Goal: Task Accomplishment & Management: Complete application form

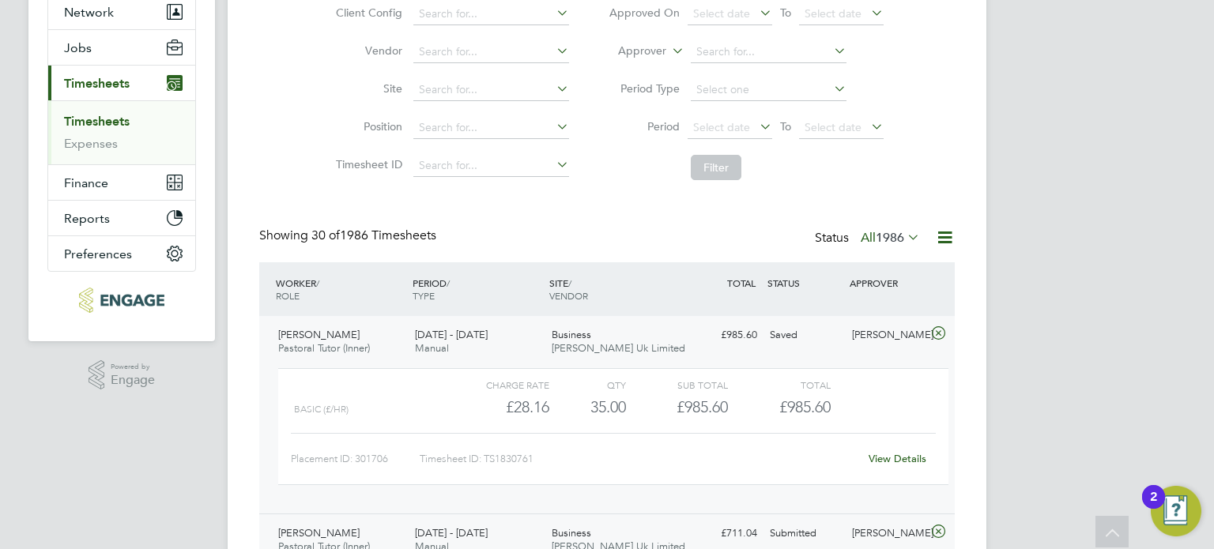
click at [115, 120] on link "Timesheets" at bounding box center [97, 121] width 66 height 15
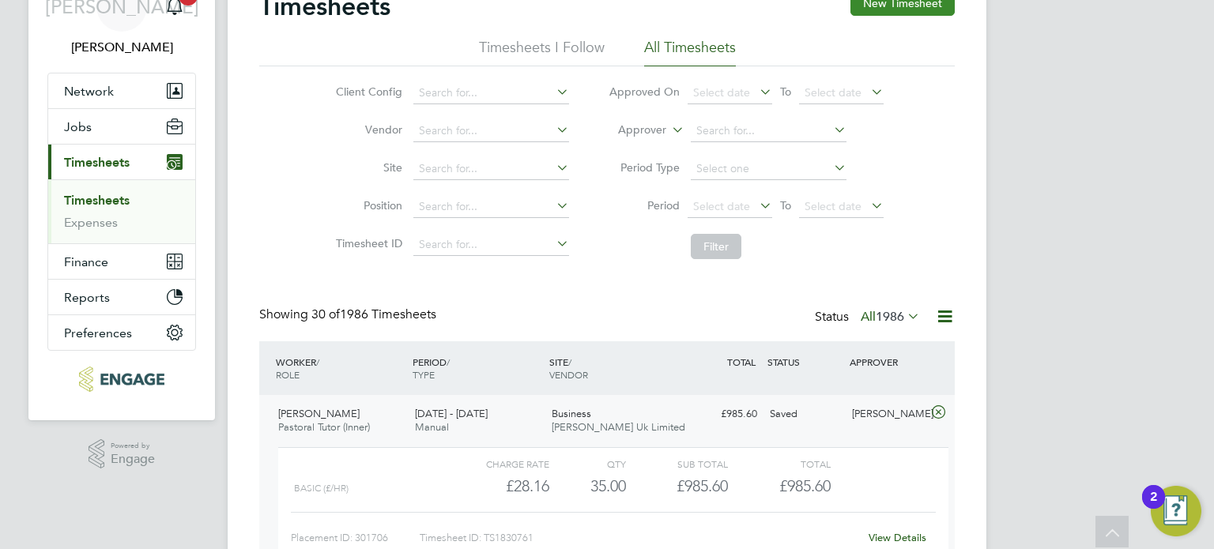
click at [938, 13] on button "New Timesheet" at bounding box center [902, 3] width 104 height 25
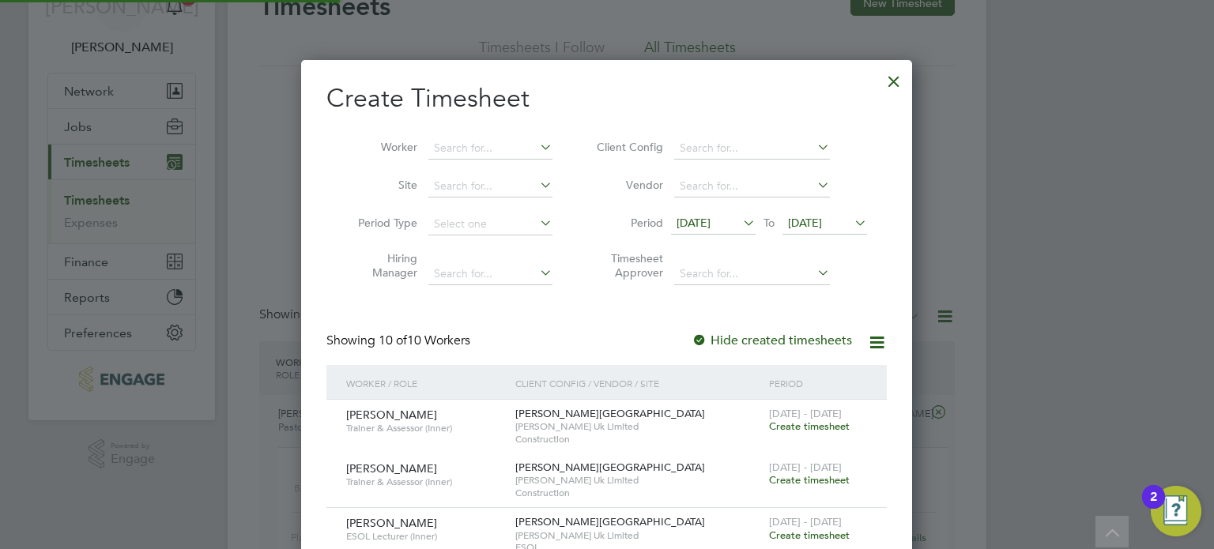
click at [711, 220] on span "[DATE]" at bounding box center [694, 223] width 34 height 14
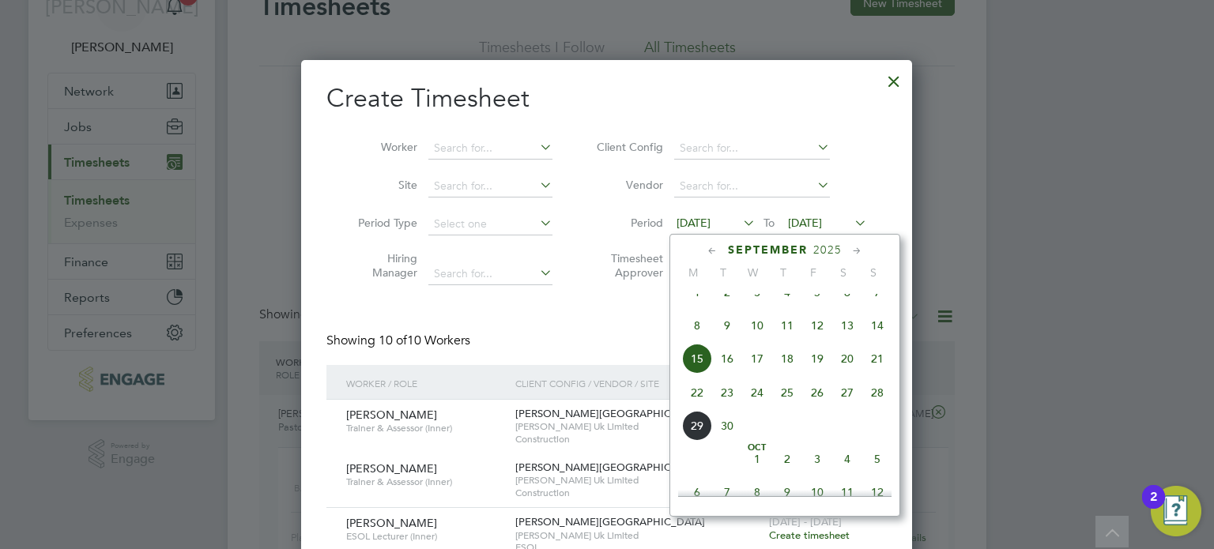
click at [696, 404] on span "22" at bounding box center [697, 393] width 30 height 30
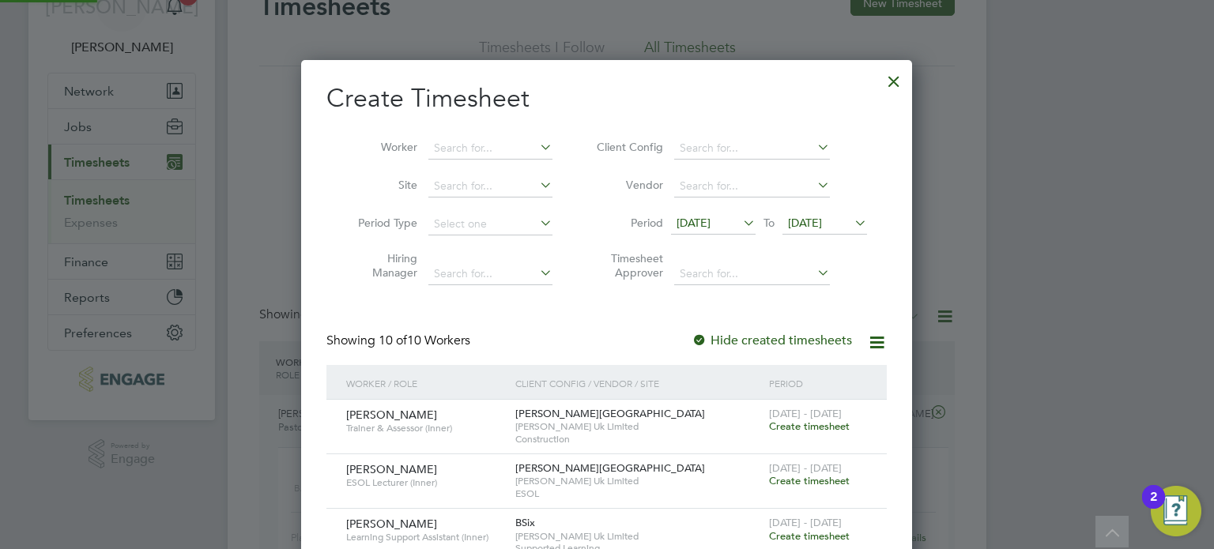
click at [786, 226] on span "[DATE]" at bounding box center [824, 223] width 85 height 21
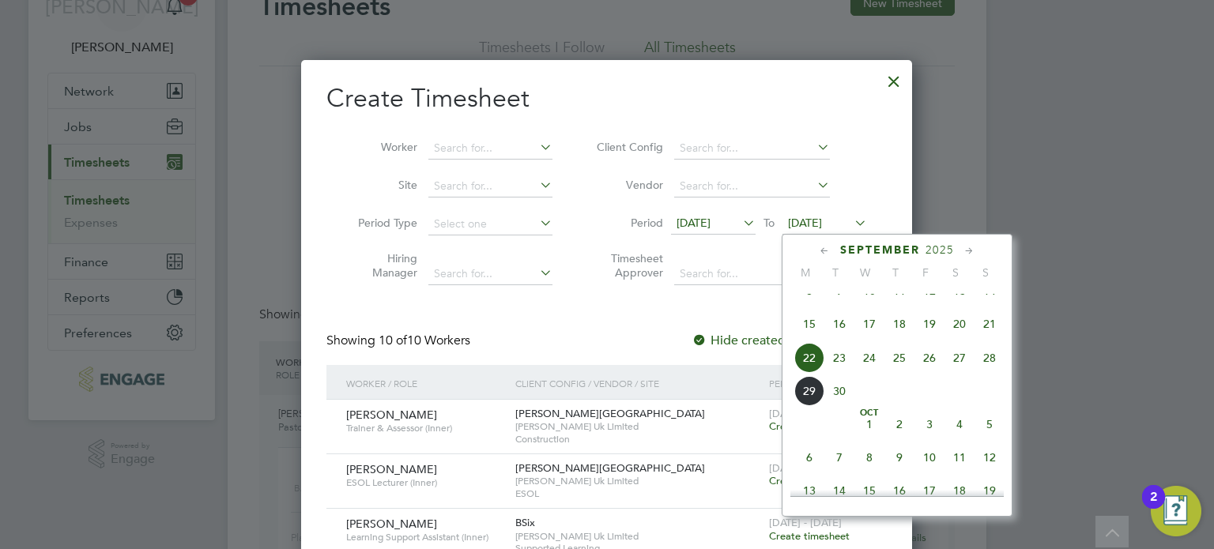
click at [994, 373] on span "28" at bounding box center [989, 358] width 30 height 30
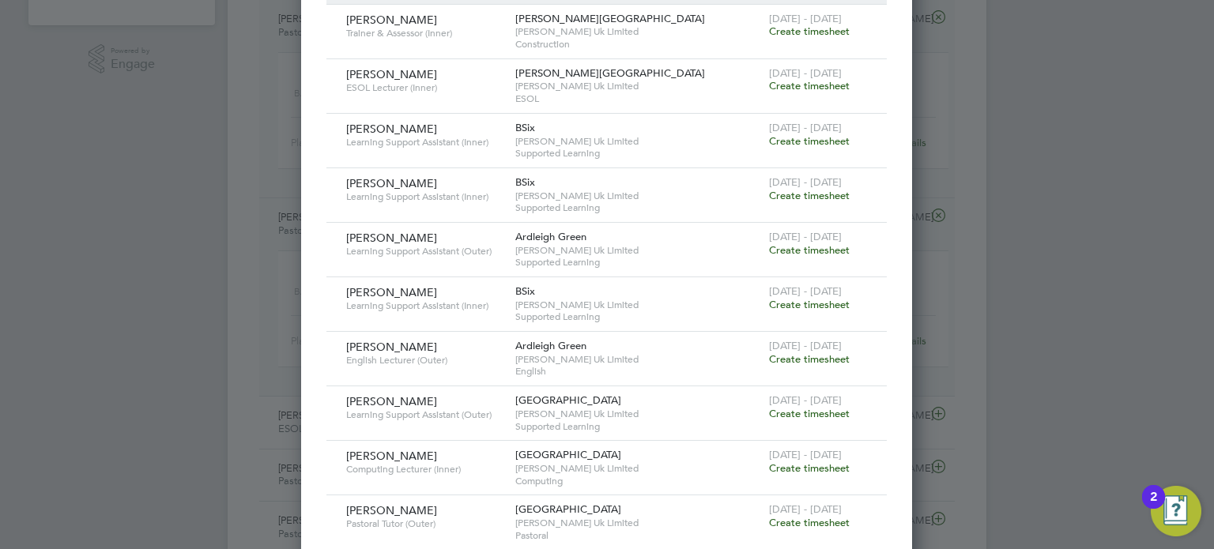
click at [825, 357] on span "Create timesheet" at bounding box center [809, 358] width 81 height 13
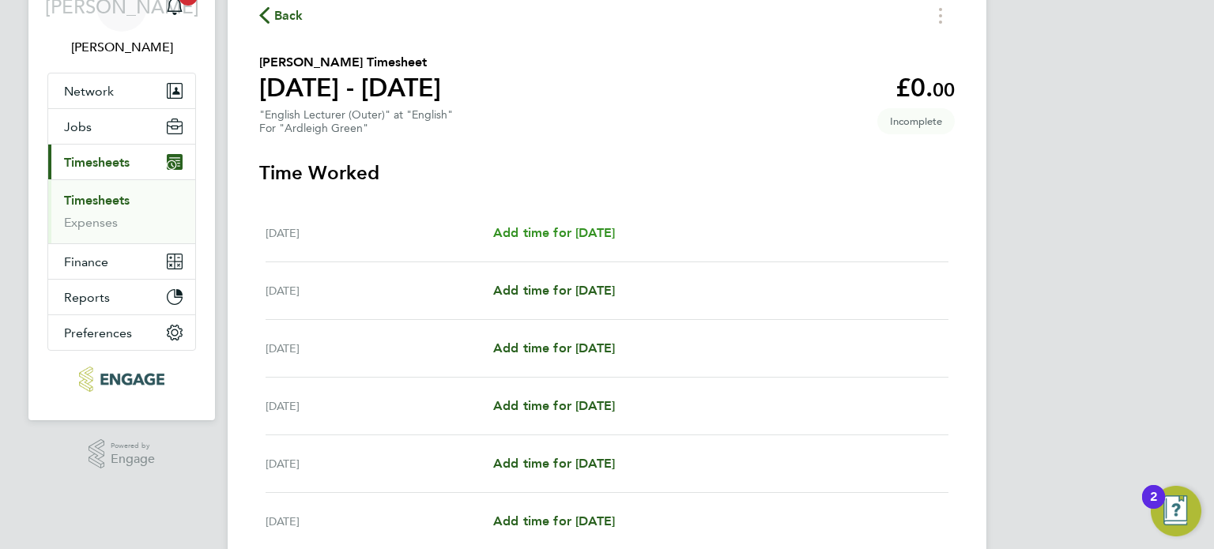
click at [556, 239] on span "Add time for [DATE]" at bounding box center [554, 232] width 122 height 15
select select "60"
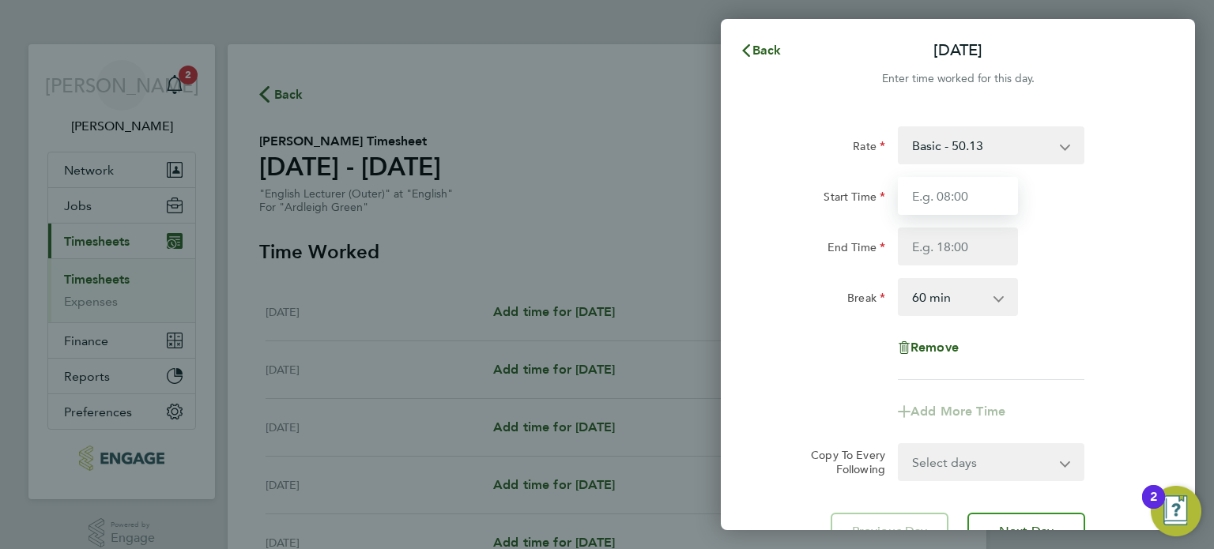
click at [940, 192] on input "Start Time" at bounding box center [958, 196] width 120 height 38
type input "08:30"
click at [945, 247] on input "End Time" at bounding box center [958, 247] width 120 height 38
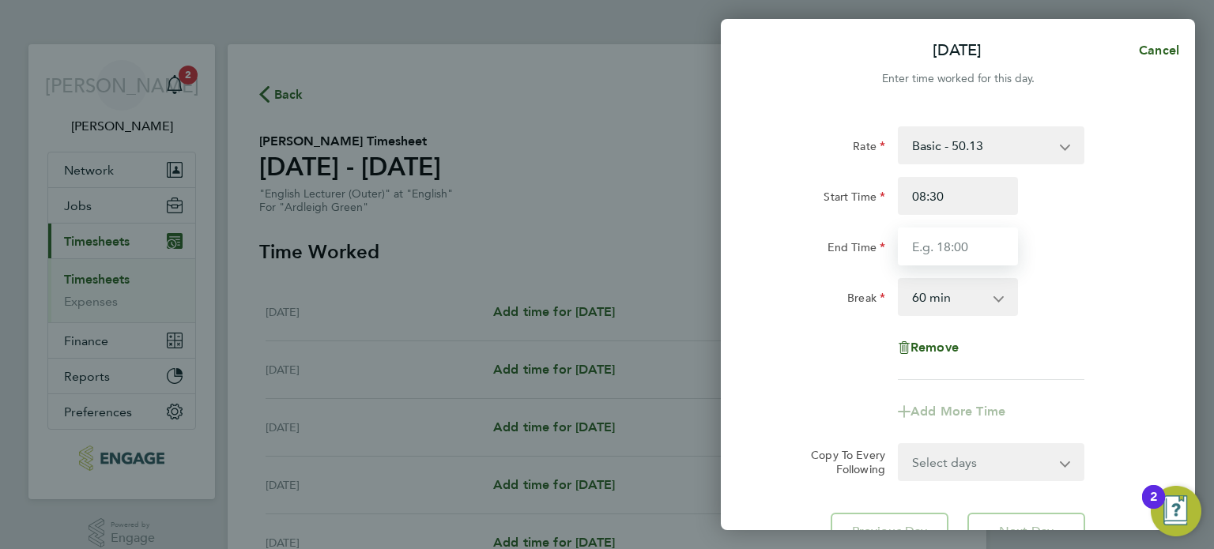
type input "16:30"
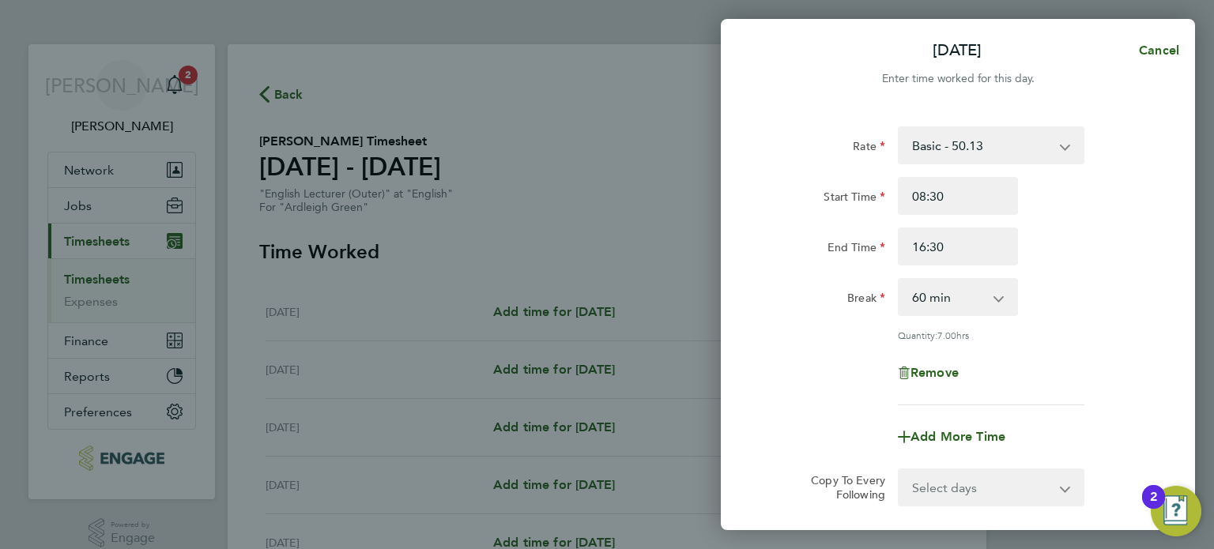
click at [1099, 406] on app-timesheet-line-form-group "Rate Basic - 50.13 Start Time 08:30 End Time 16:30 Break 0 min 15 min 30 min 45…" at bounding box center [958, 291] width 386 height 330
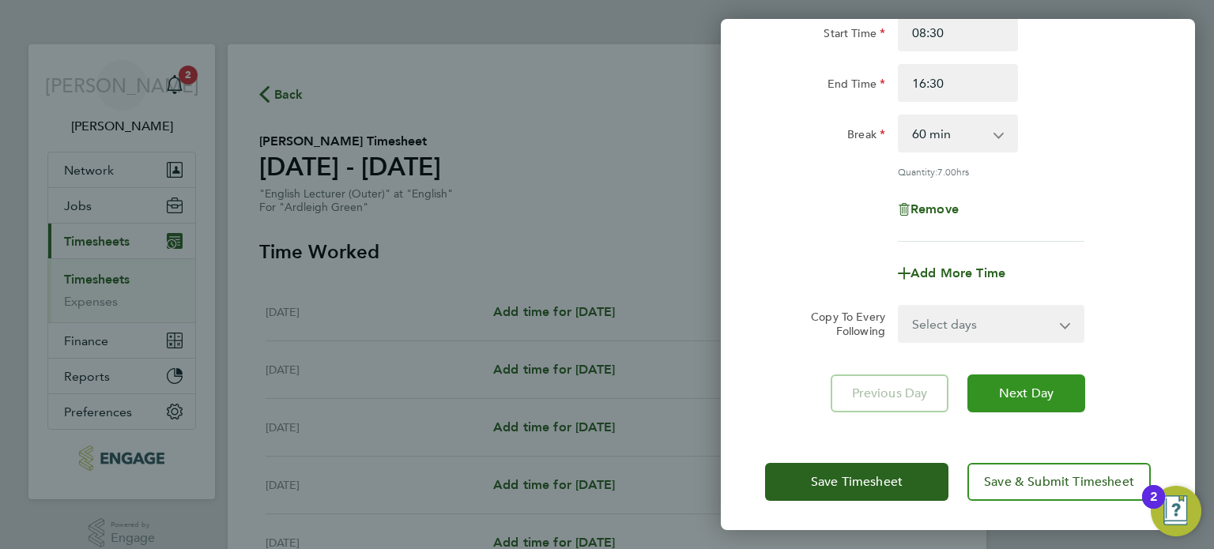
click at [1034, 390] on span "Next Day" at bounding box center [1026, 394] width 55 height 16
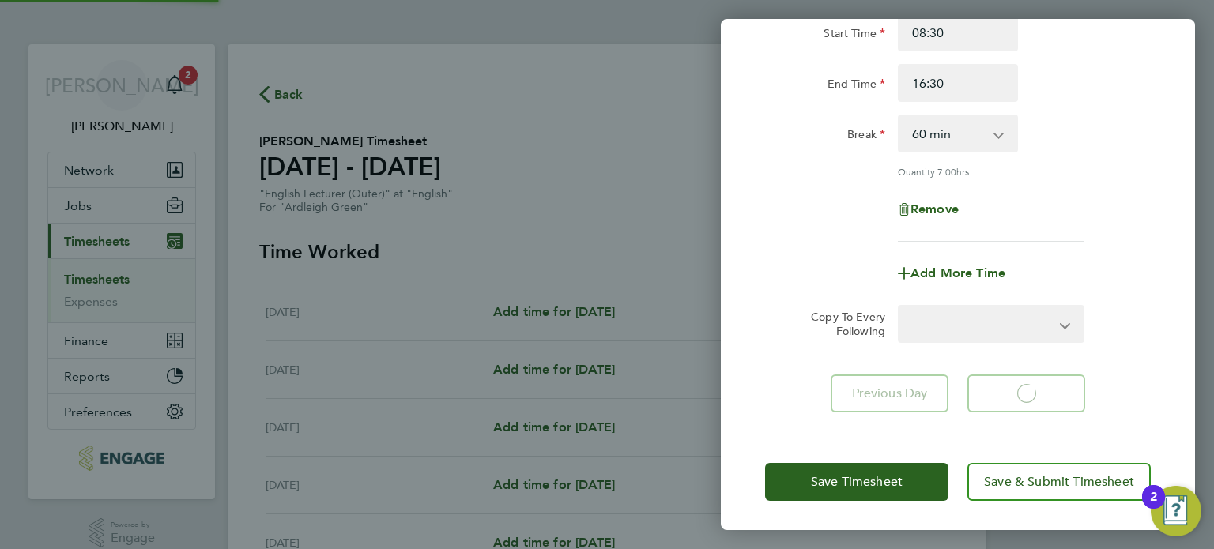
select select "60"
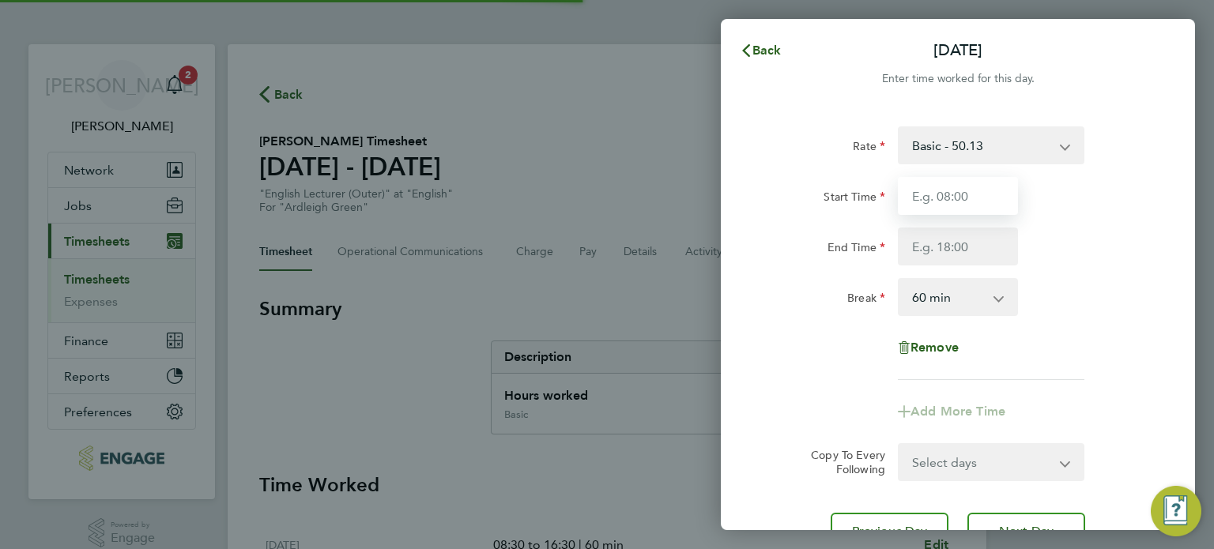
click at [959, 202] on input "Start Time" at bounding box center [958, 196] width 120 height 38
type input "08:30"
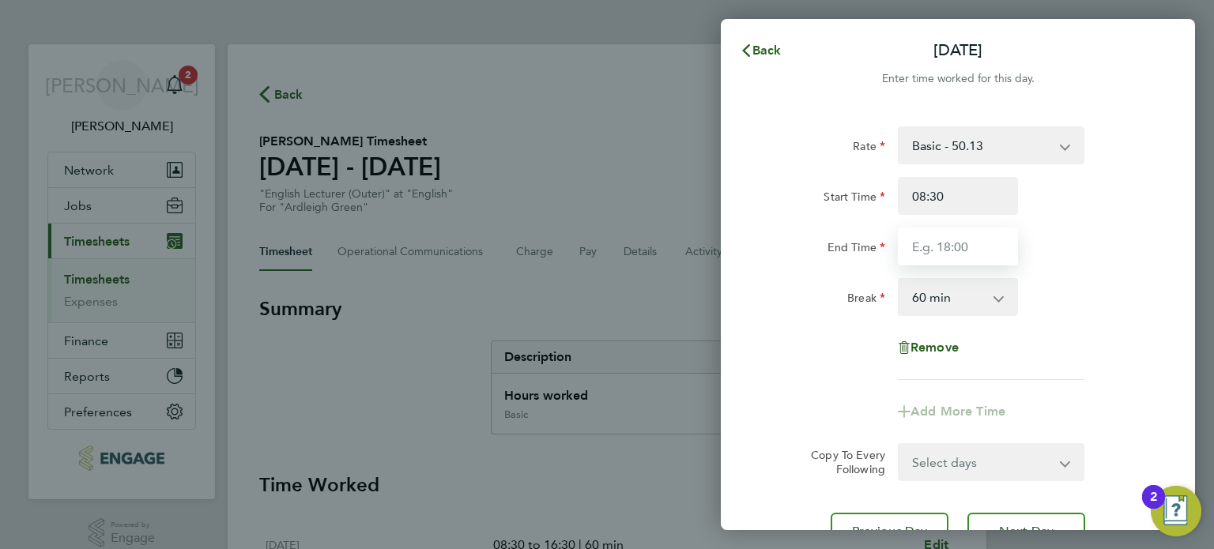
click at [949, 249] on input "End Time" at bounding box center [958, 247] width 120 height 38
type input "16:30"
click at [1076, 289] on div "Break 0 min 15 min 30 min 45 min 60 min 75 min 90 min" at bounding box center [958, 297] width 398 height 38
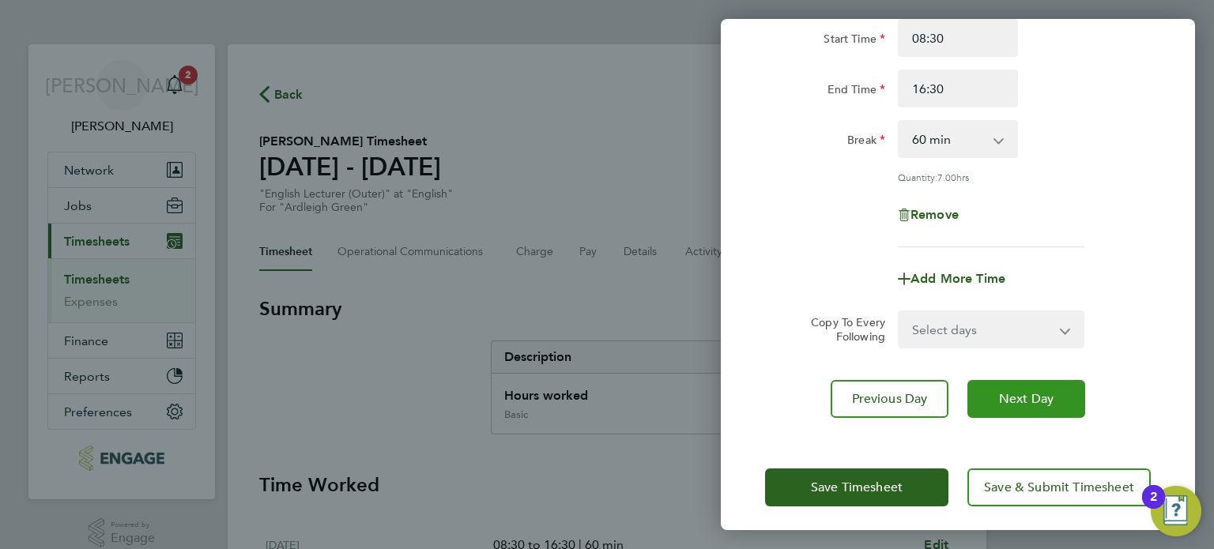
click at [1053, 391] on span "Next Day" at bounding box center [1026, 399] width 55 height 16
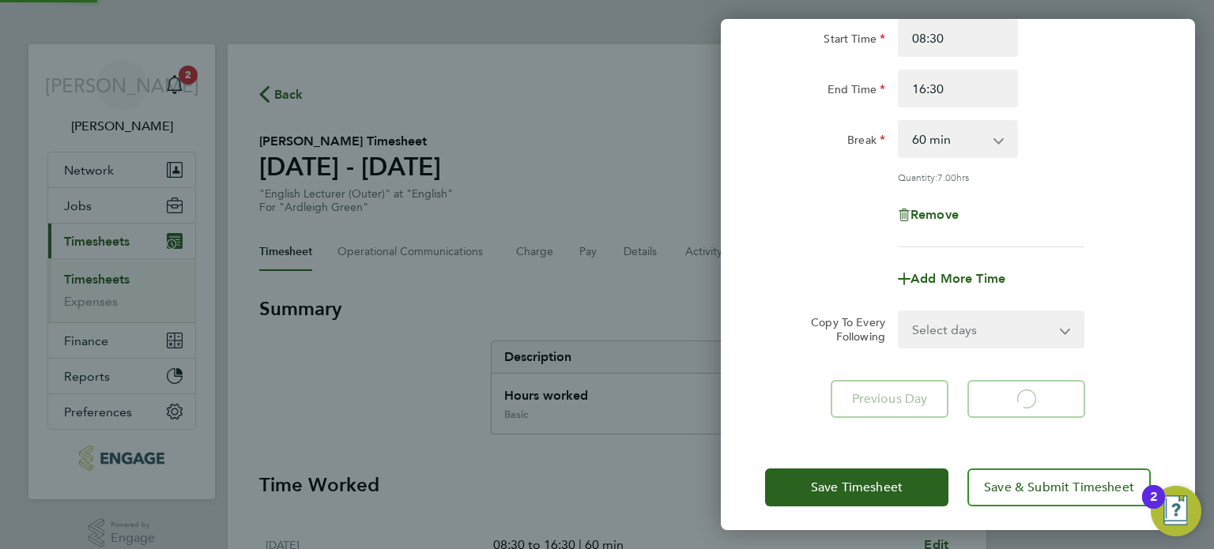
select select "60"
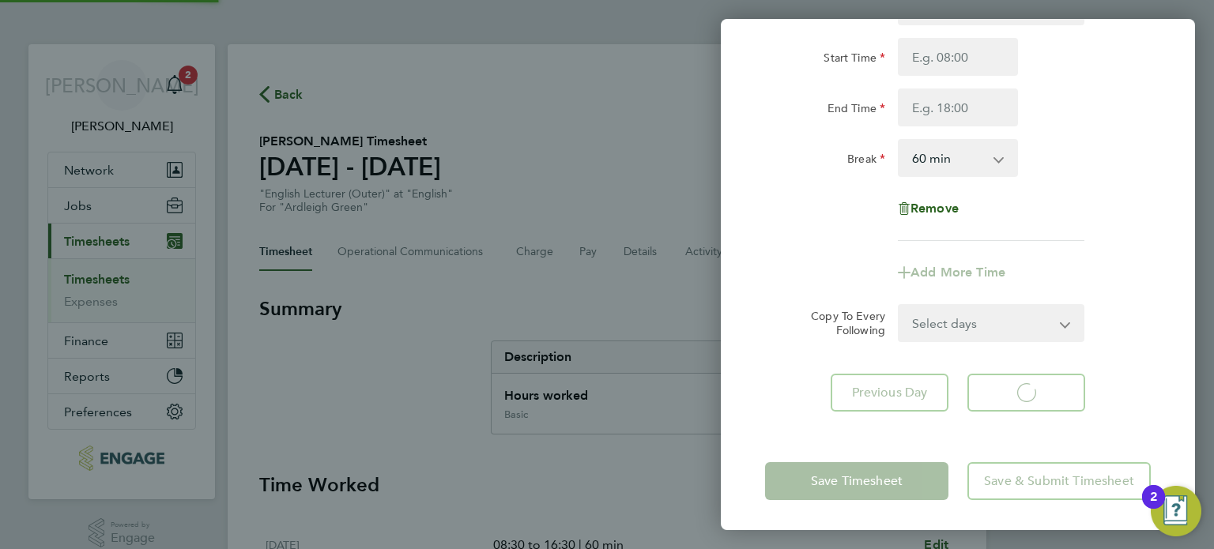
select select "60"
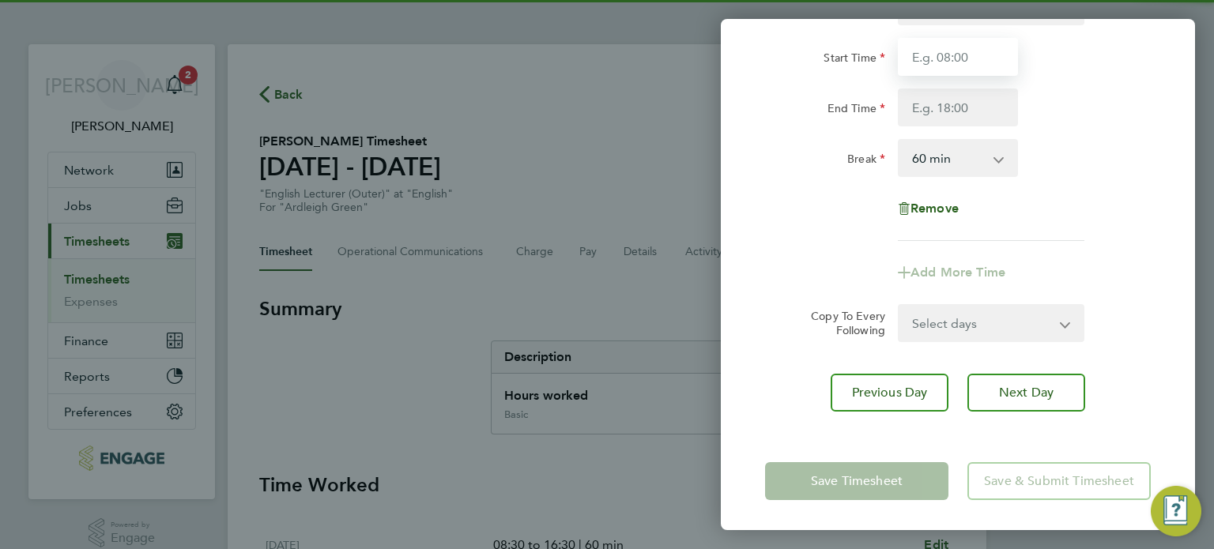
drag, startPoint x: 956, startPoint y: 59, endPoint x: 957, endPoint y: 67, distance: 8.1
click at [956, 59] on input "Start Time" at bounding box center [958, 57] width 120 height 38
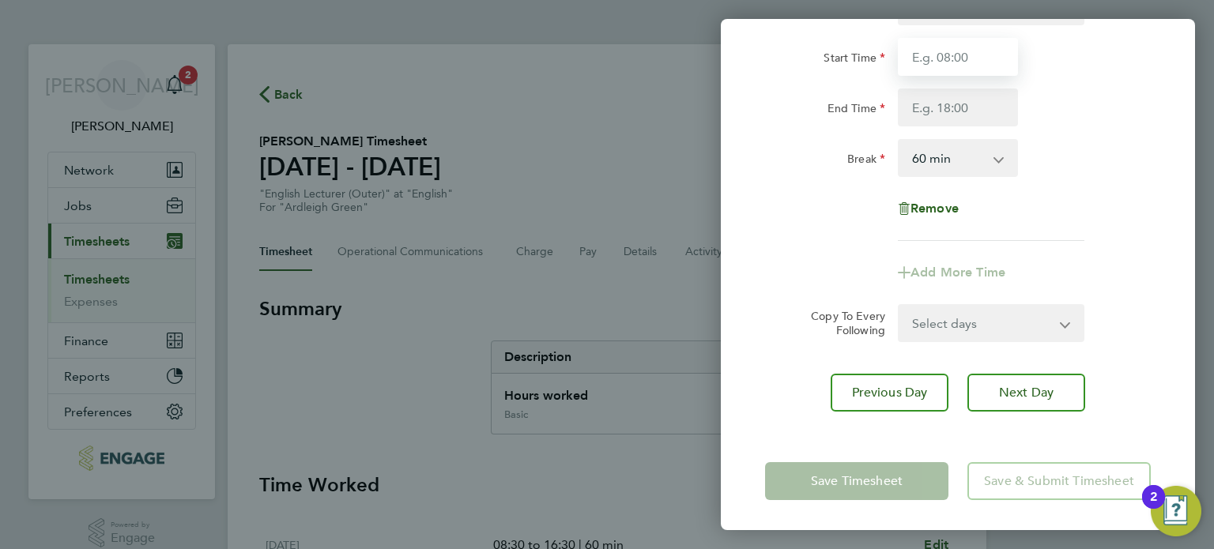
type input "08:30"
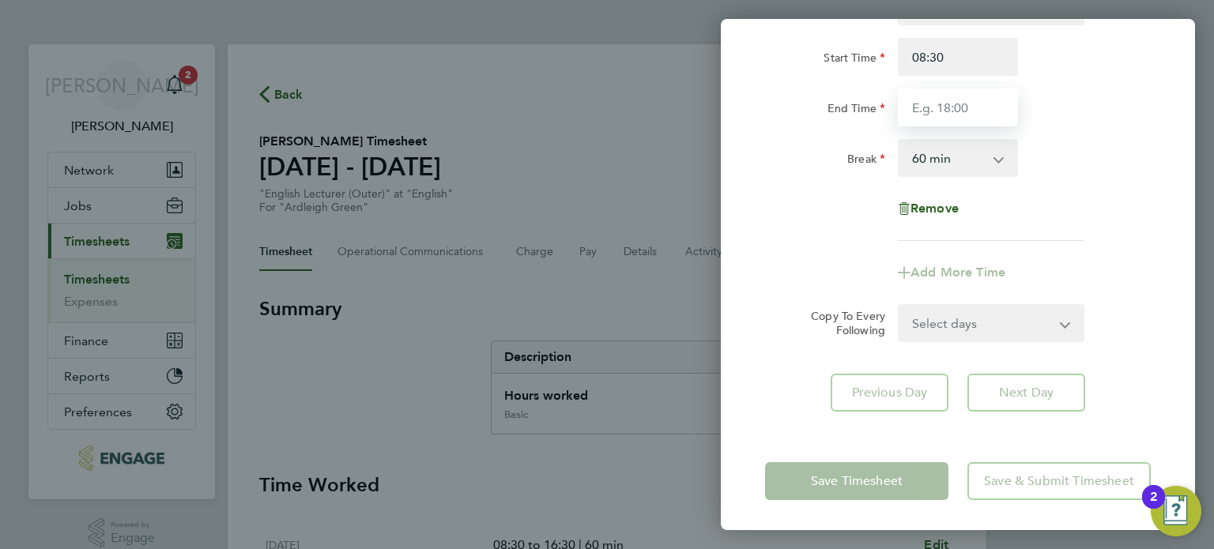
click at [950, 108] on input "End Time" at bounding box center [958, 108] width 120 height 38
type input "16:30"
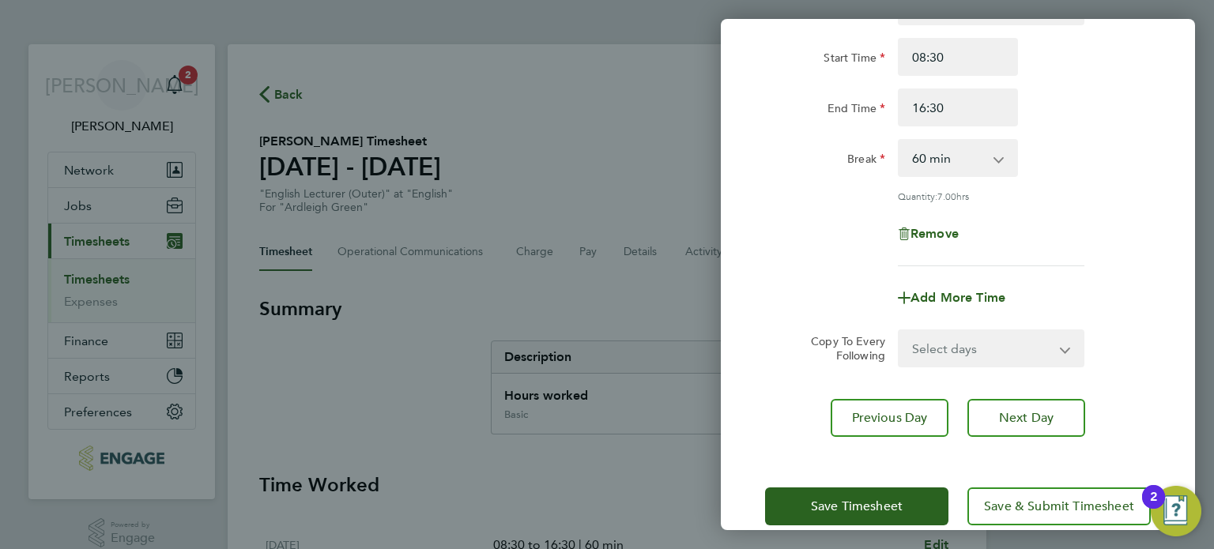
click at [1058, 201] on div "Rate Basic - 50.13 Start Time 08:30 End Time 16:30 Break 0 min 15 min 30 min 45…" at bounding box center [958, 126] width 386 height 279
click at [1056, 417] on button "Next Day" at bounding box center [1026, 418] width 118 height 38
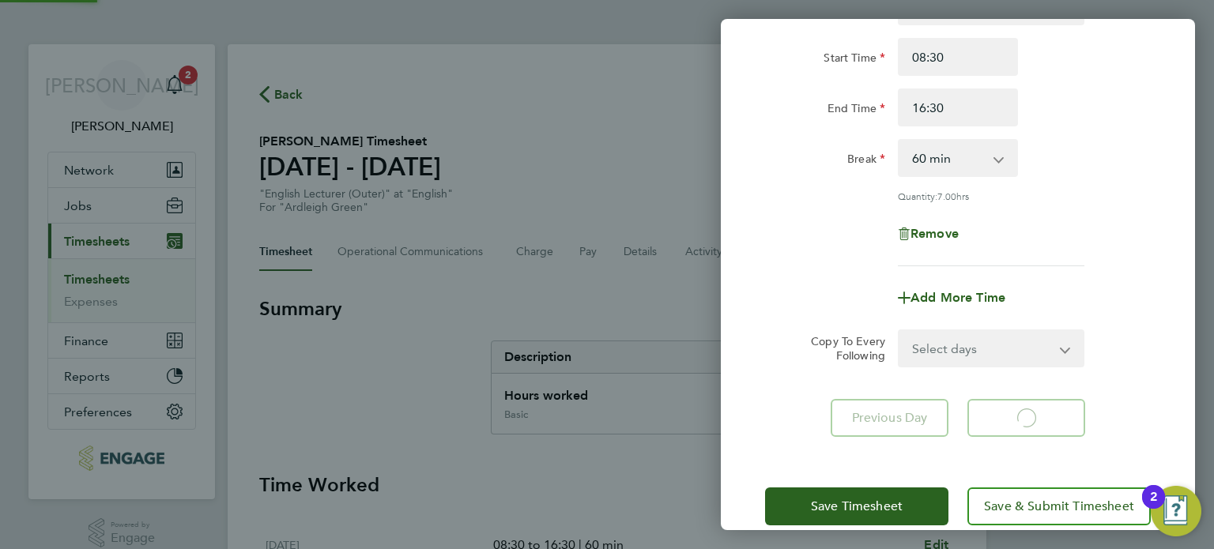
select select "60"
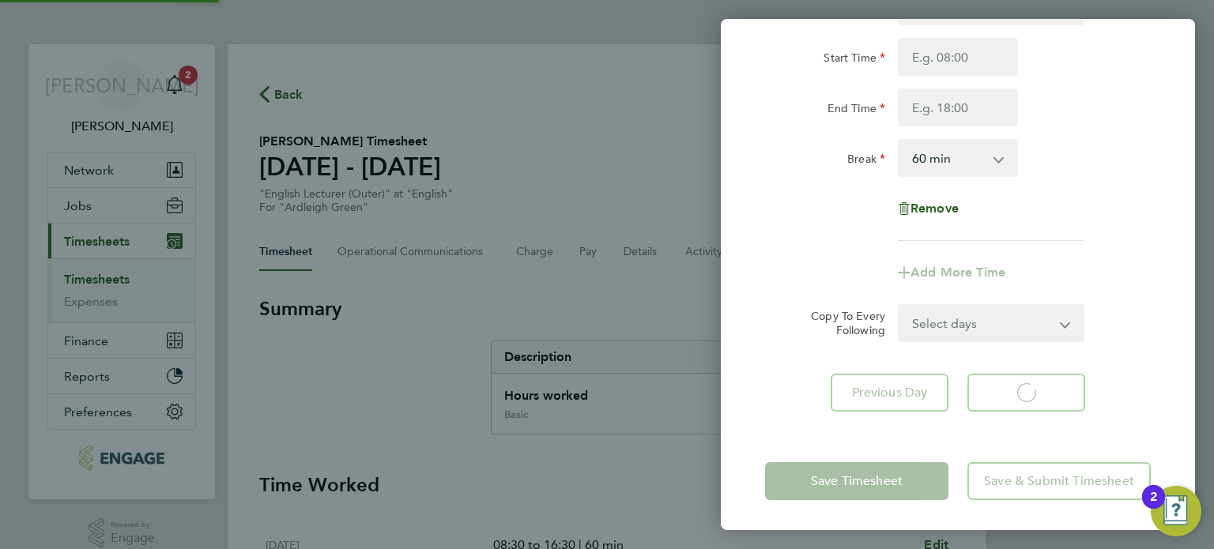
select select "60"
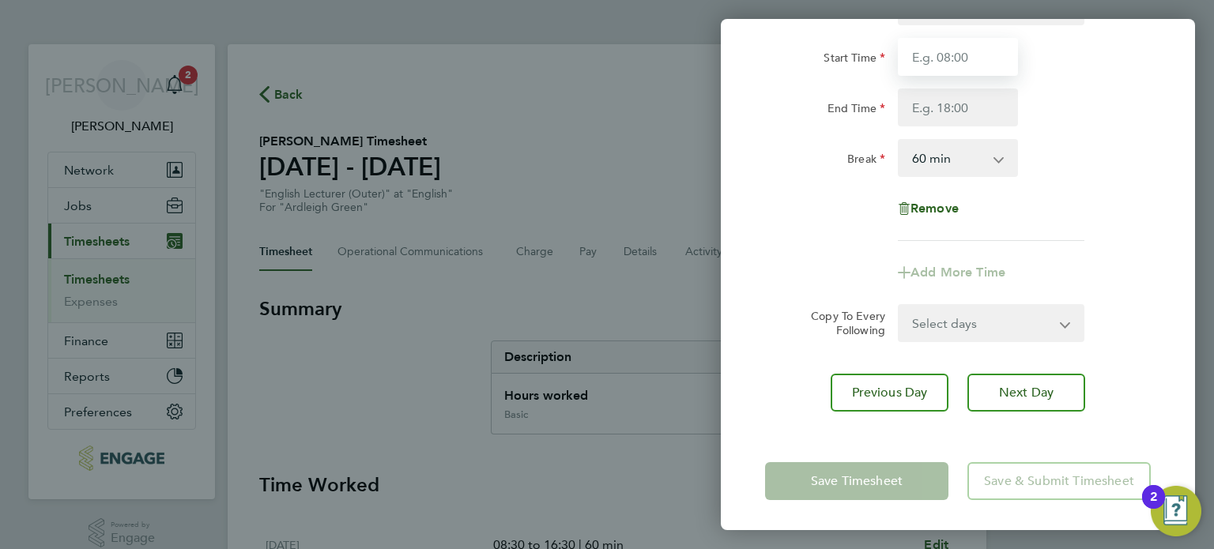
click at [965, 67] on input "Start Time" at bounding box center [958, 57] width 120 height 38
type input "08:30"
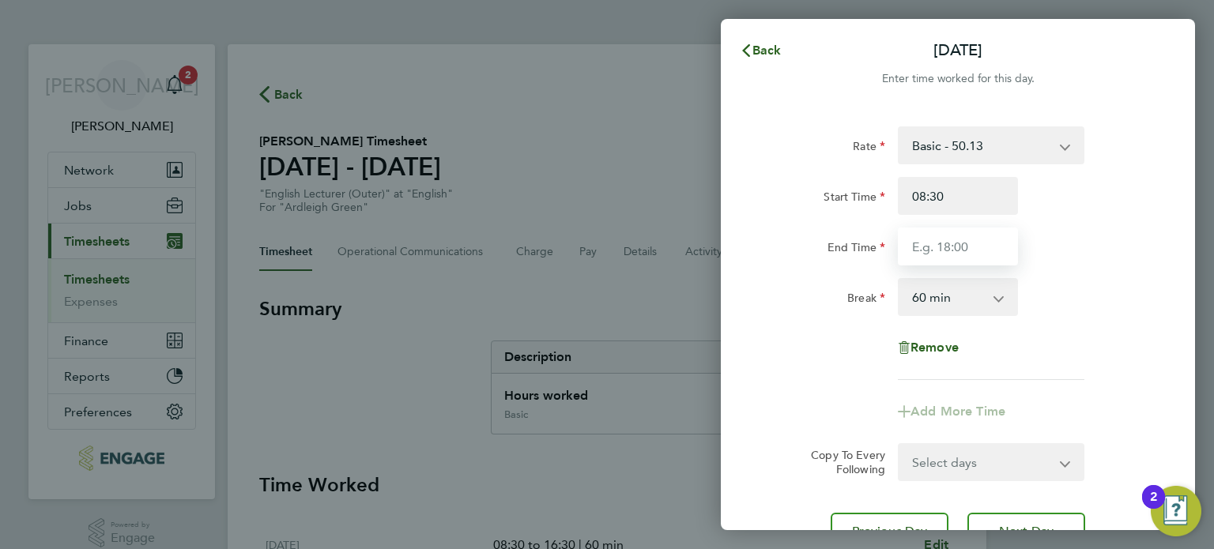
click at [967, 261] on input "End Time" at bounding box center [958, 247] width 120 height 38
type input "16:30"
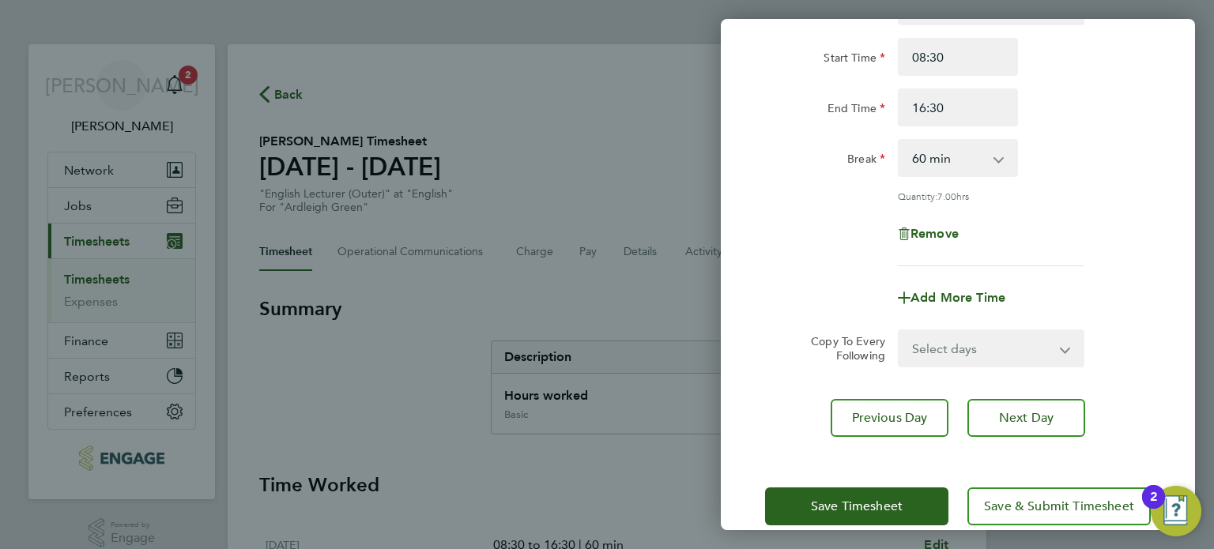
click at [1164, 333] on div "Rate Basic - 50.13 Start Time 08:30 End Time 16:30 Break 0 min 15 min 30 min 45…" at bounding box center [958, 212] width 474 height 488
click at [1069, 410] on button "Next Day" at bounding box center [1026, 418] width 118 height 38
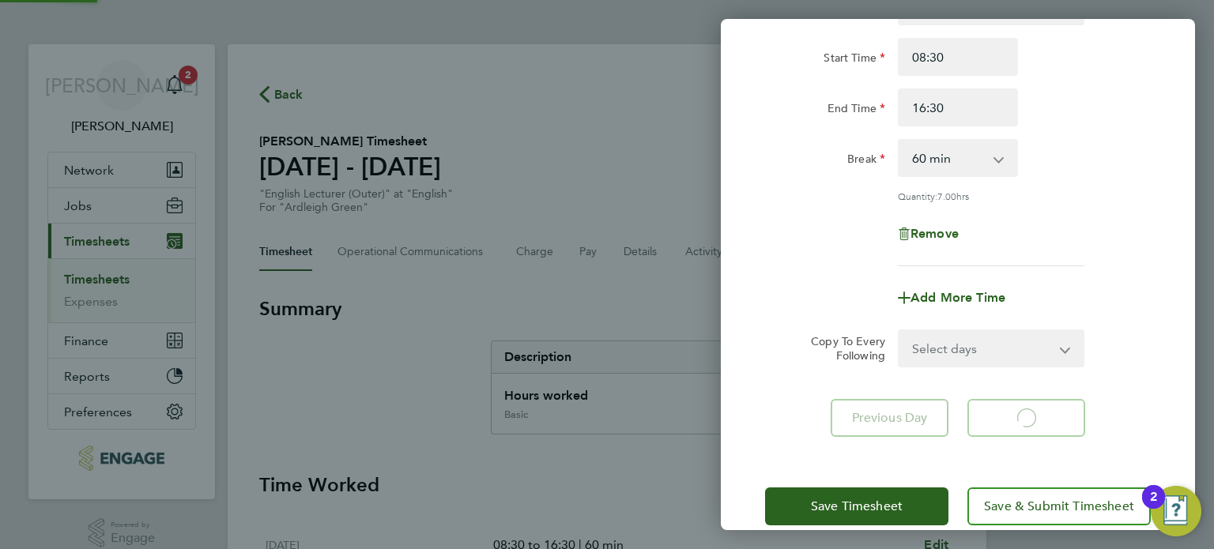
select select "60"
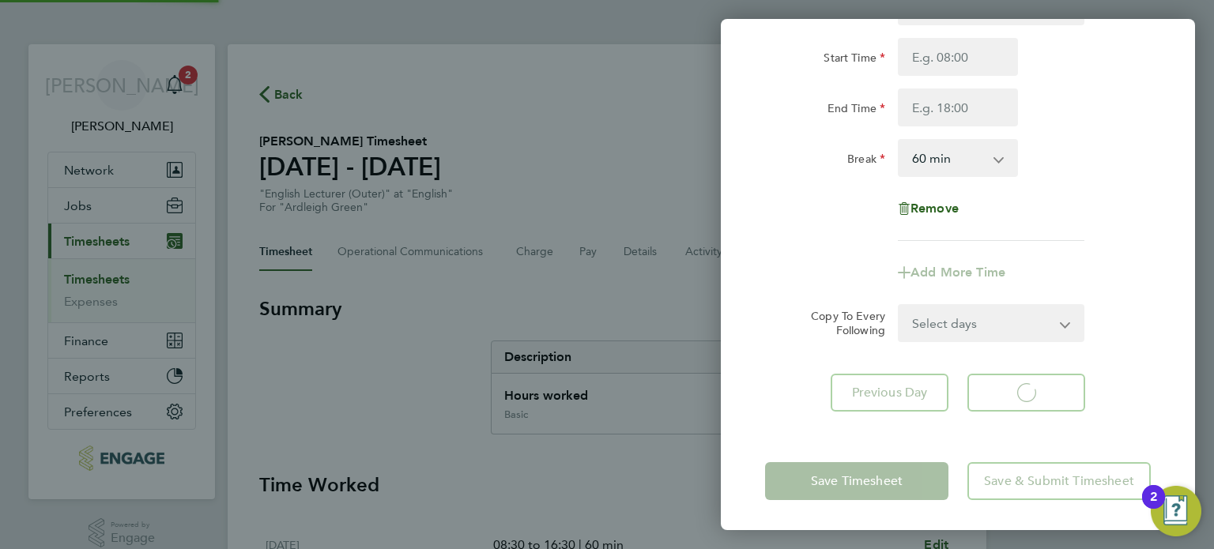
select select "60"
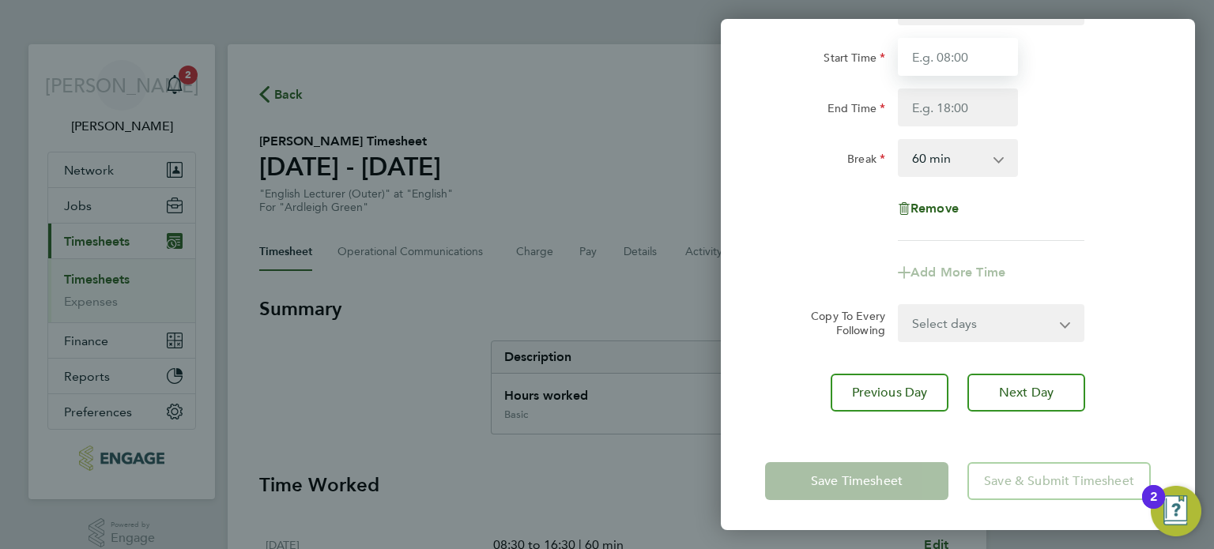
click at [975, 72] on input "Start Time" at bounding box center [958, 57] width 120 height 38
type input "08:30"
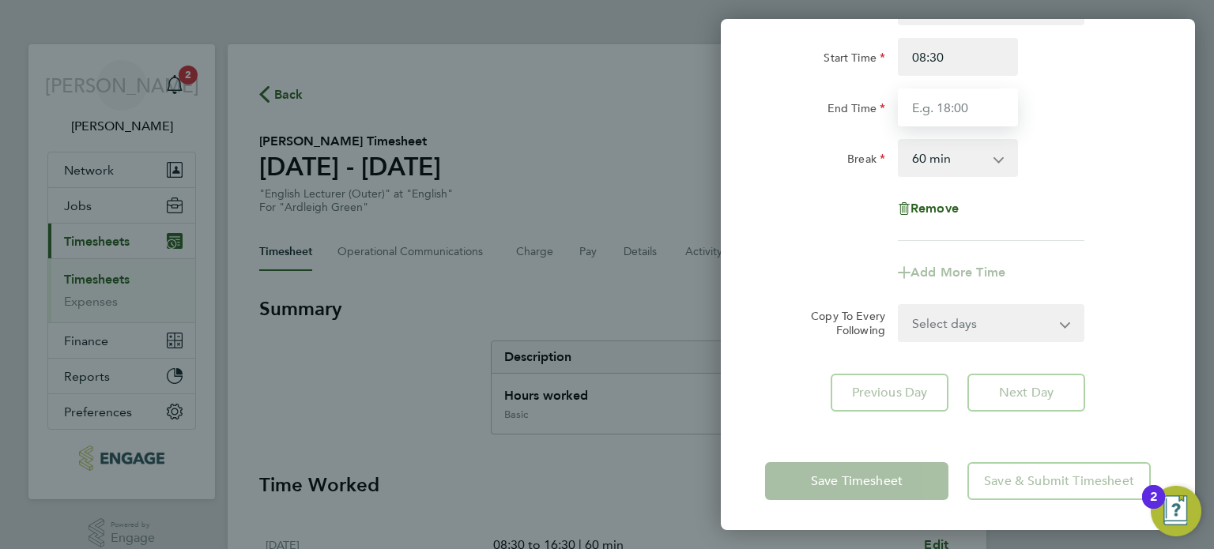
click at [947, 104] on input "End Time" at bounding box center [958, 108] width 120 height 38
type input "14:00"
click at [1078, 156] on div "Break 0 min 15 min 30 min 45 min 60 min 75 min 90 min" at bounding box center [958, 158] width 398 height 38
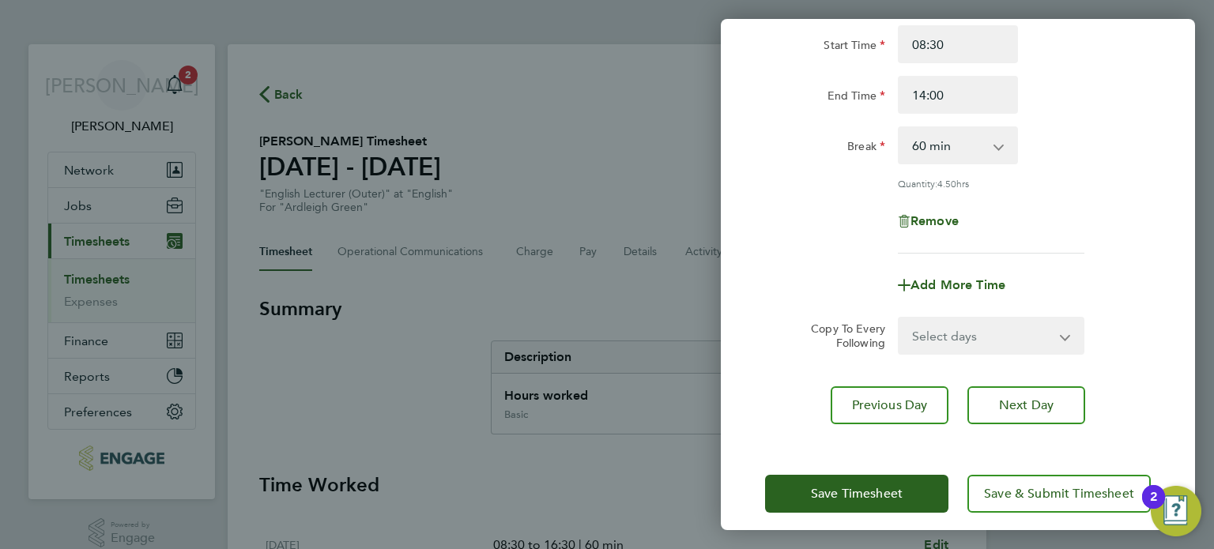
scroll to position [164, 0]
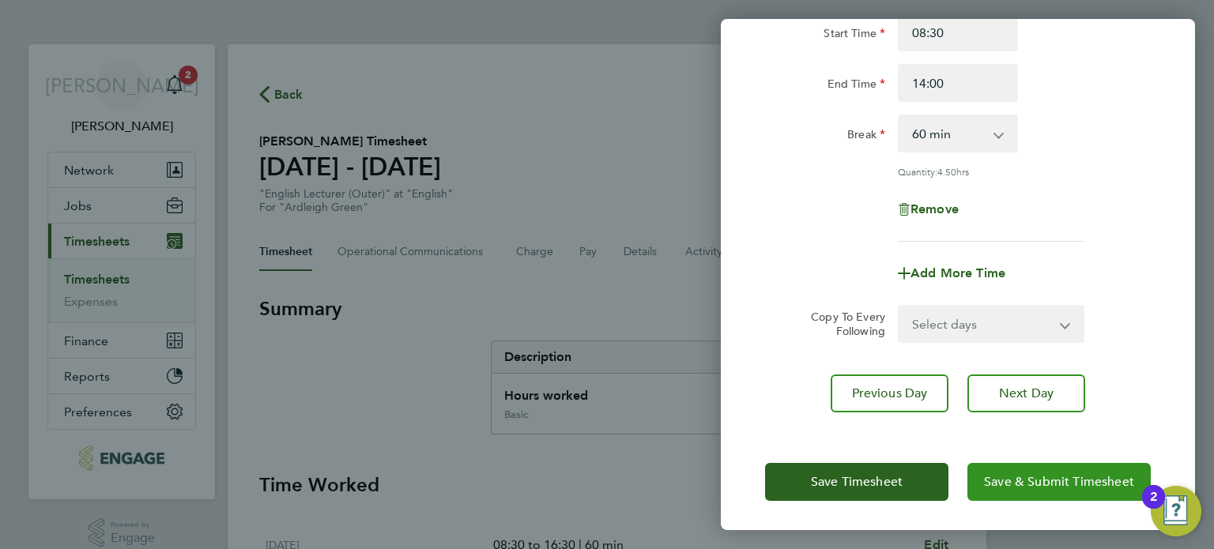
click at [1060, 485] on span "Save & Submit Timesheet" at bounding box center [1059, 482] width 150 height 16
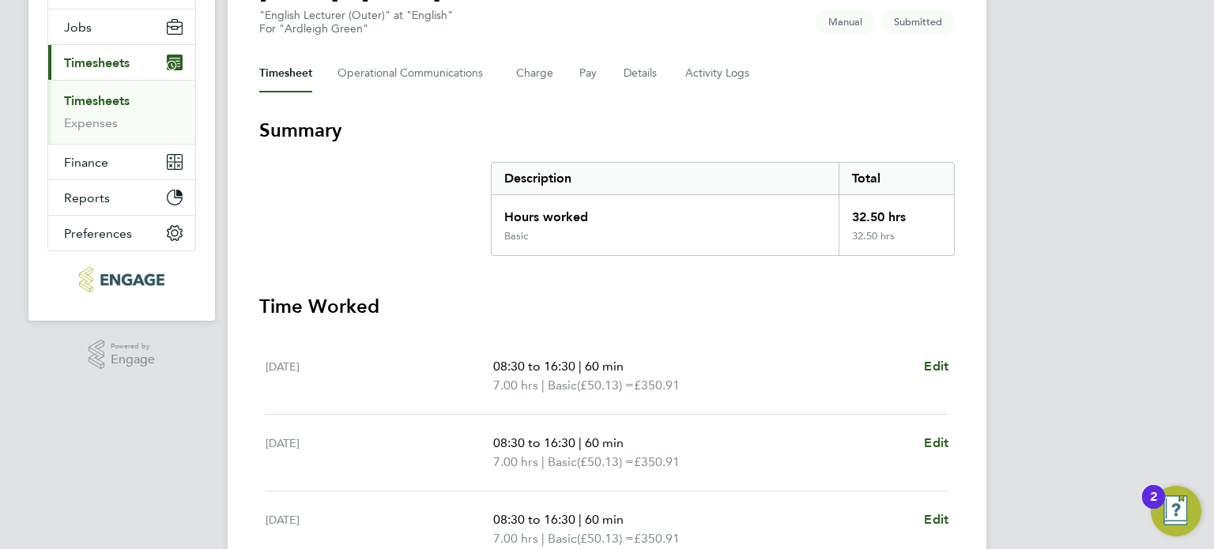
scroll to position [158, 0]
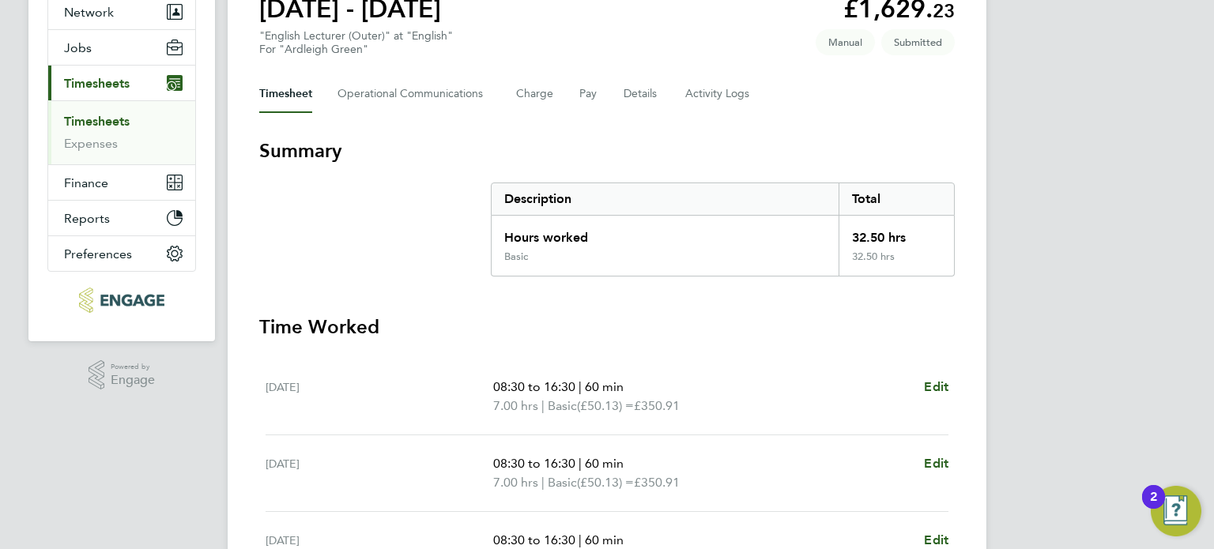
click at [86, 111] on ul "Timesheets Expenses" at bounding box center [121, 132] width 147 height 64
click at [92, 124] on link "Timesheets" at bounding box center [97, 121] width 66 height 15
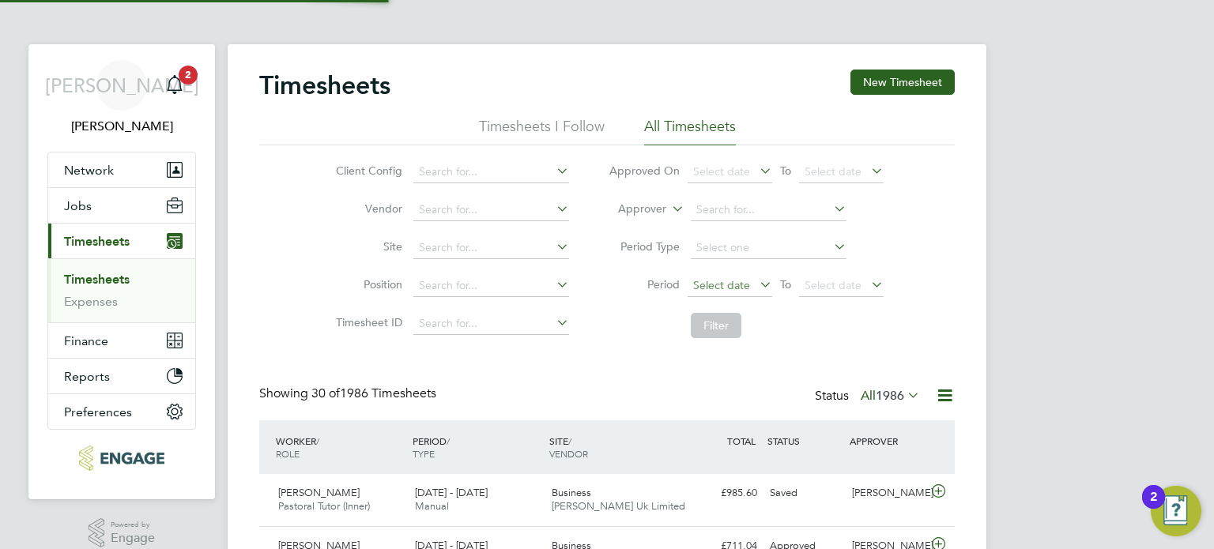
scroll to position [7, 8]
click at [879, 401] on span "1986" at bounding box center [890, 396] width 28 height 16
click at [760, 202] on input at bounding box center [769, 210] width 156 height 22
click at [748, 228] on li "[PERSON_NAME]" at bounding box center [787, 231] width 195 height 21
type input "[PERSON_NAME]"
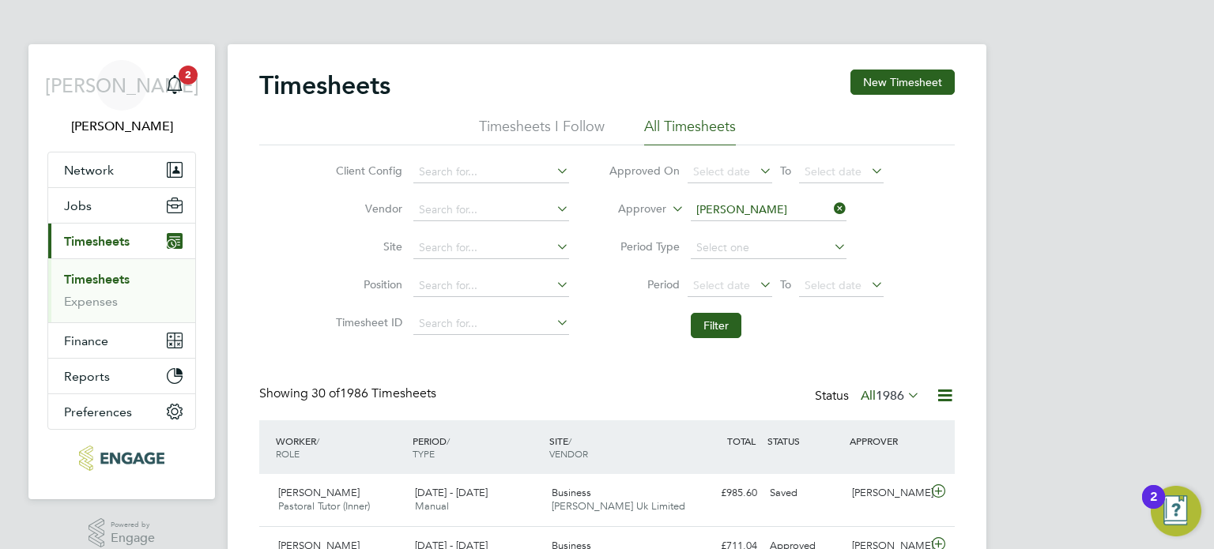
click at [722, 337] on li "Filter" at bounding box center [746, 325] width 315 height 41
click at [722, 329] on button "Filter" at bounding box center [716, 325] width 51 height 25
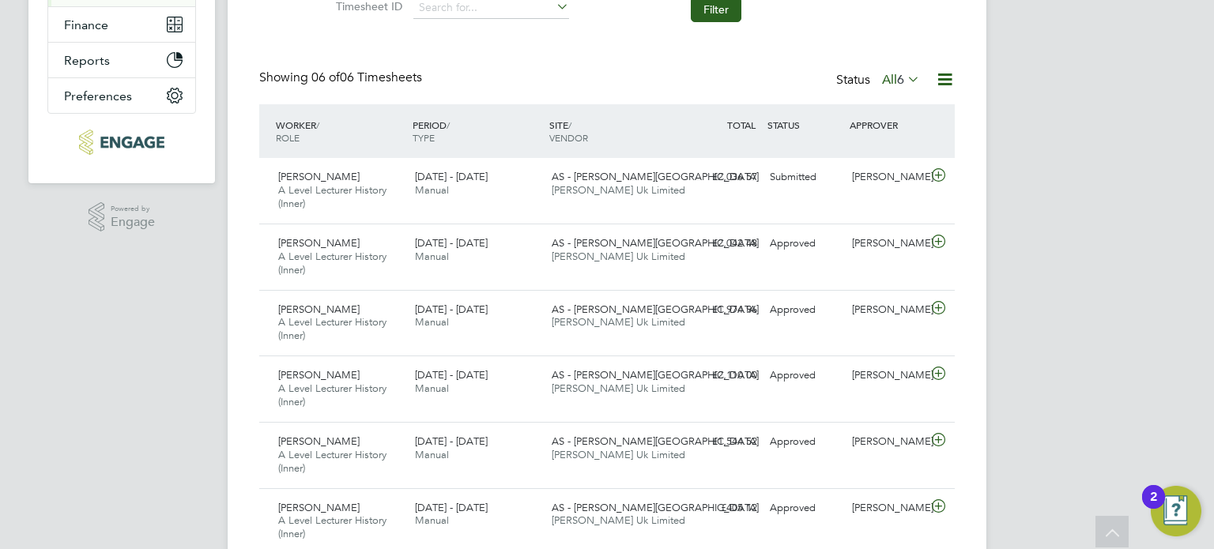
scroll to position [0, 0]
